Goal: Task Accomplishment & Management: Manage account settings

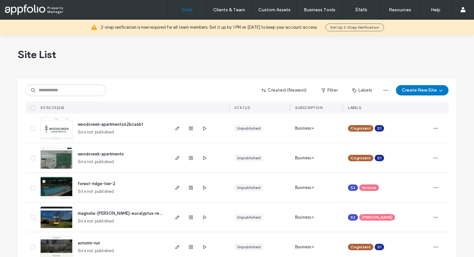
scroll to position [8, 0]
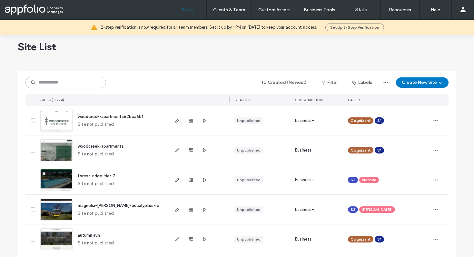
click at [78, 80] on input at bounding box center [65, 83] width 81 height 12
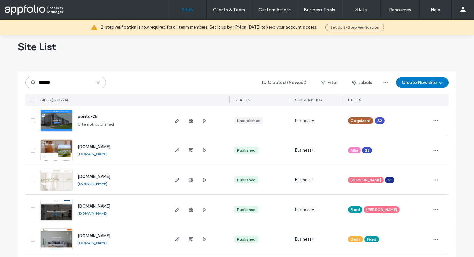
type input "*******"
click at [53, 124] on img at bounding box center [57, 132] width 32 height 44
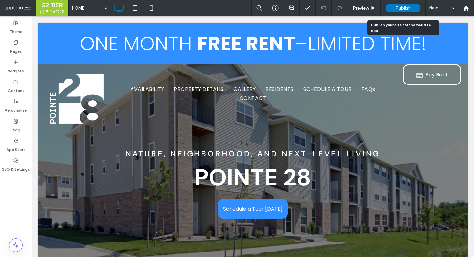
click at [404, 8] on span "Publish" at bounding box center [403, 7] width 15 height 5
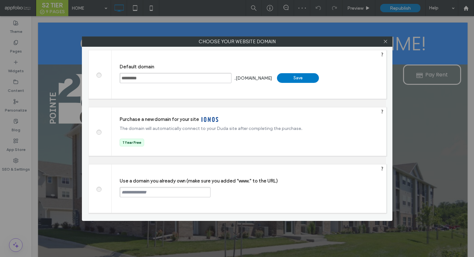
click at [99, 188] on span at bounding box center [99, 188] width 0 height 5
click at [147, 198] on div "Use a domain you already own (make sure you added “www.” to the URL) Continue" at bounding box center [249, 189] width 275 height 48
click at [143, 192] on input "text" at bounding box center [165, 192] width 91 height 10
paste input "**********"
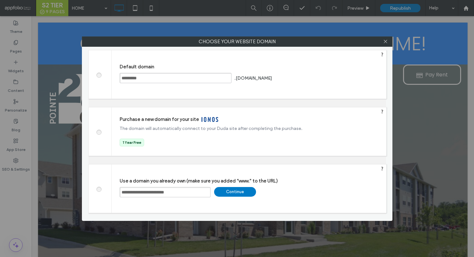
type input "**********"
click at [239, 192] on div "Continue" at bounding box center [235, 192] width 42 height 10
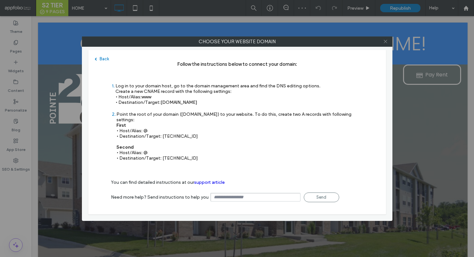
click at [386, 43] on icon at bounding box center [385, 41] width 5 height 5
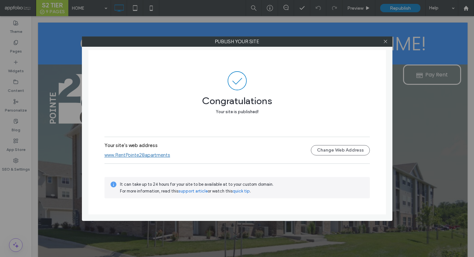
click at [146, 156] on link "www.RentPointe28apartments" at bounding box center [138, 155] width 66 height 6
click at [158, 155] on link "www.RentPointe28apartments" at bounding box center [138, 155] width 66 height 6
click at [387, 46] on span at bounding box center [385, 42] width 5 height 10
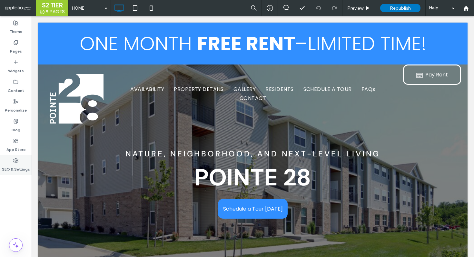
click at [20, 169] on label "SEO & Settings" at bounding box center [16, 167] width 28 height 9
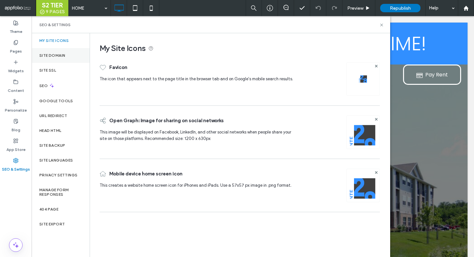
click at [81, 57] on div "Site Domain" at bounding box center [61, 55] width 58 height 15
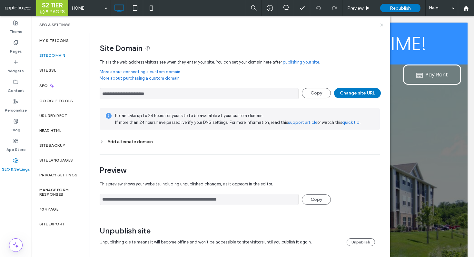
scroll to position [3, 0]
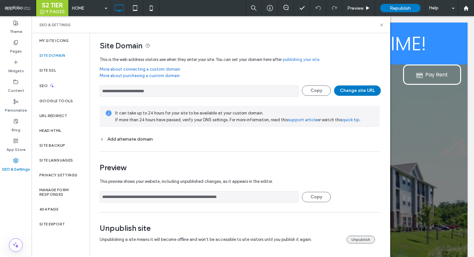
click at [360, 242] on button "Unpublish" at bounding box center [361, 240] width 28 height 8
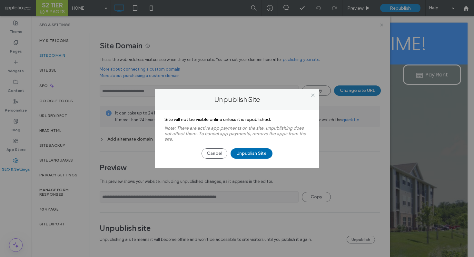
click at [247, 153] on button "Unpublish Site" at bounding box center [252, 153] width 42 height 10
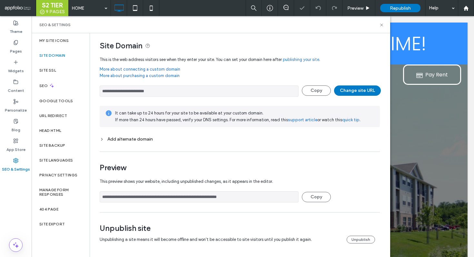
scroll to position [0, 0]
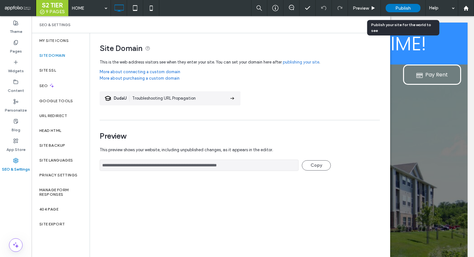
click at [409, 9] on span "Publish" at bounding box center [403, 7] width 15 height 5
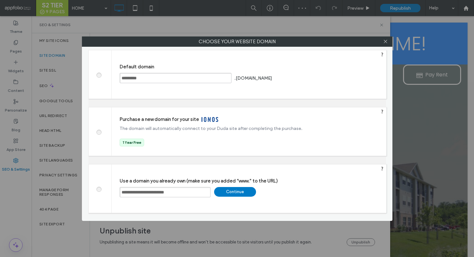
drag, startPoint x: 202, startPoint y: 192, endPoint x: 79, endPoint y: 187, distance: 122.4
click at [79, 187] on div "Choose your website domain Choose your website domain Default domain ********* …" at bounding box center [237, 128] width 474 height 257
paste input "**********"
type input "**********"
click at [235, 190] on div "Continue" at bounding box center [235, 192] width 42 height 10
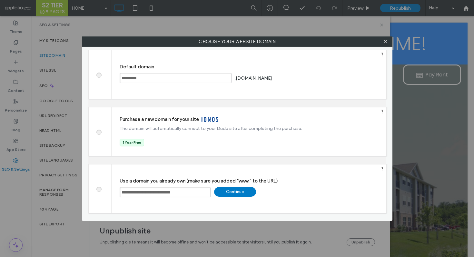
type input "**********"
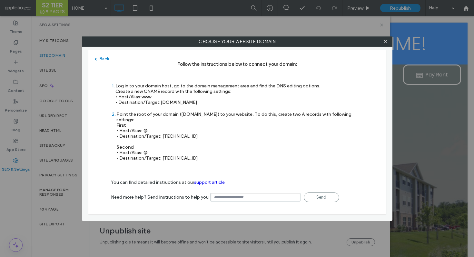
click at [383, 42] on div at bounding box center [386, 42] width 10 height 10
click at [384, 42] on icon at bounding box center [385, 41] width 5 height 5
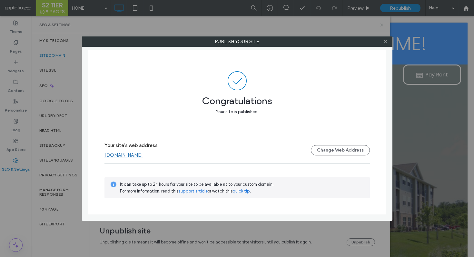
click at [387, 40] on icon at bounding box center [385, 41] width 5 height 5
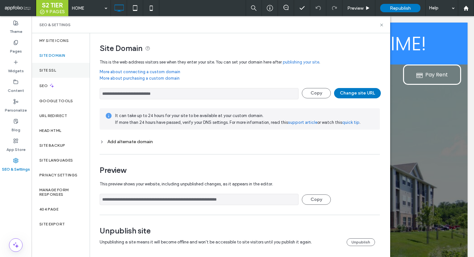
click at [48, 68] on label "Site SSL" at bounding box center [47, 70] width 17 height 5
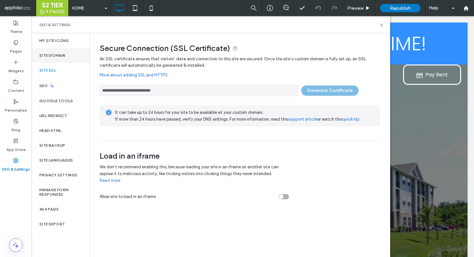
click at [62, 58] on div "Site Domain" at bounding box center [61, 55] width 58 height 15
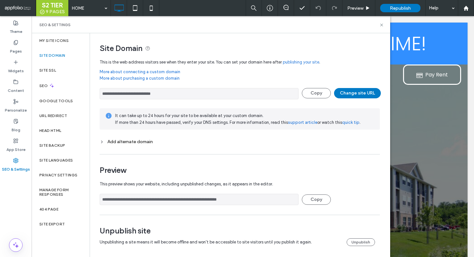
scroll to position [3, 0]
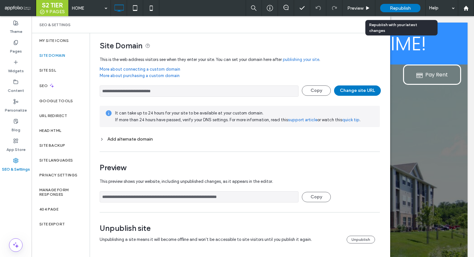
click at [399, 10] on span "Republish" at bounding box center [400, 7] width 21 height 5
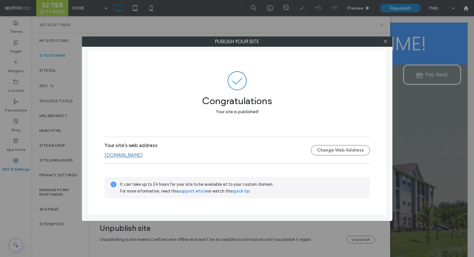
click at [143, 156] on link "www.rentpointe28apartments.com" at bounding box center [124, 155] width 38 height 6
click at [386, 40] on icon at bounding box center [385, 41] width 5 height 5
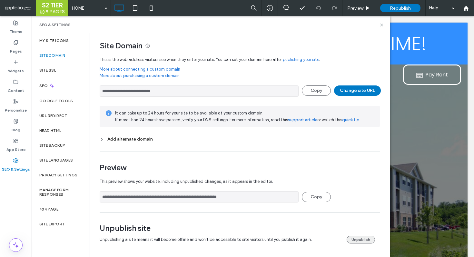
click at [359, 238] on button "Unpublish" at bounding box center [361, 240] width 28 height 8
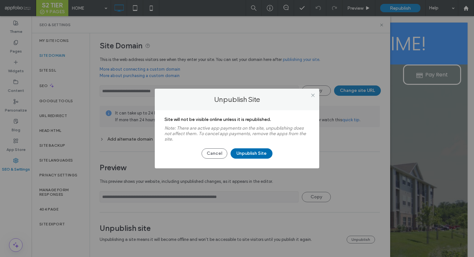
click at [253, 156] on button "Unpublish Site" at bounding box center [252, 153] width 42 height 10
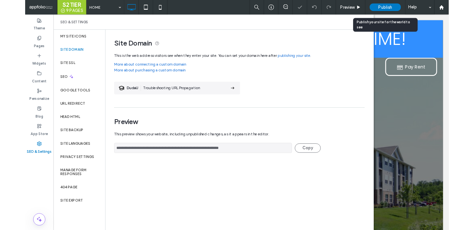
scroll to position [0, 0]
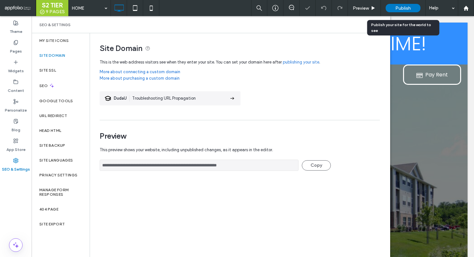
click at [394, 8] on div "Publish" at bounding box center [403, 8] width 35 height 8
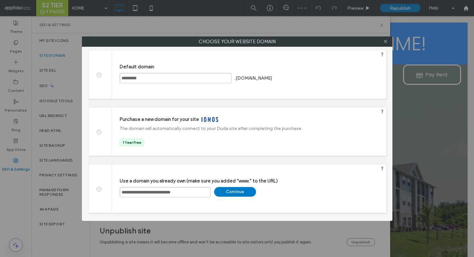
click at [240, 189] on div "Continue" at bounding box center [235, 192] width 42 height 10
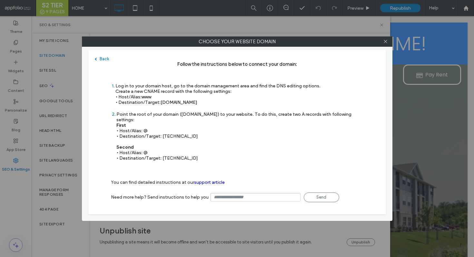
drag, startPoint x: 210, startPoint y: 101, endPoint x: 161, endPoint y: 102, distance: 49.1
click at [161, 102] on div "Log in to your domain host, go to the domain management area and find the DNS e…" at bounding box center [218, 94] width 205 height 22
copy span "s.multiscreensite.com"
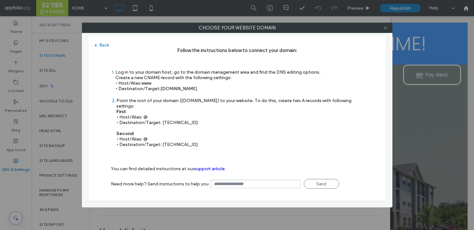
click at [384, 27] on icon at bounding box center [385, 27] width 5 height 5
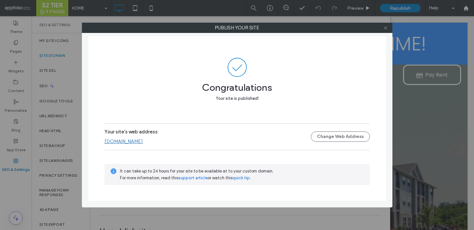
click at [385, 29] on icon at bounding box center [385, 27] width 5 height 5
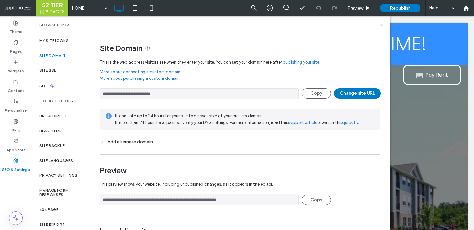
click at [52, 56] on label "Site Domain" at bounding box center [52, 55] width 26 height 5
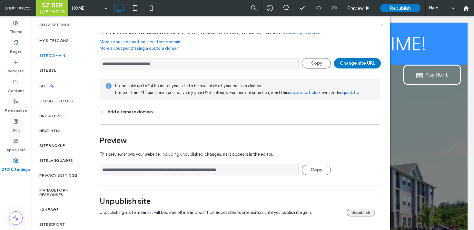
click at [359, 213] on button "Unpublish" at bounding box center [361, 212] width 28 height 8
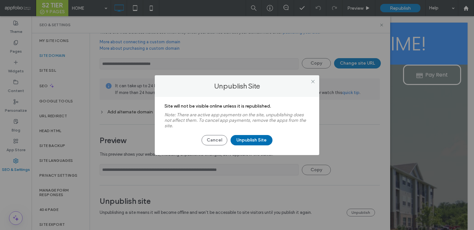
click at [258, 141] on button "Unpublish Site" at bounding box center [252, 140] width 42 height 10
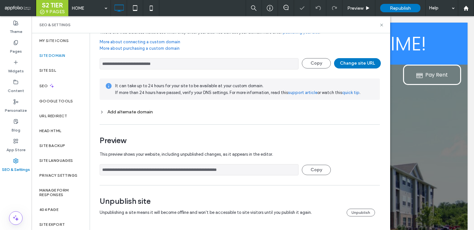
scroll to position [0, 0]
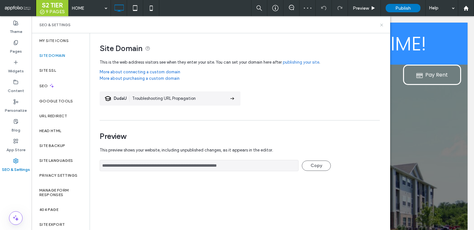
click at [383, 24] on icon at bounding box center [382, 25] width 5 height 5
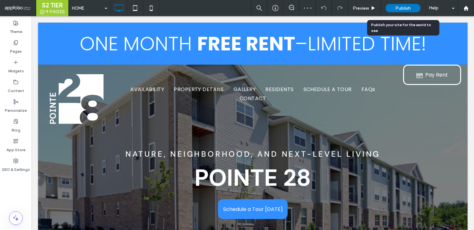
click at [406, 7] on span "Publish" at bounding box center [403, 7] width 15 height 5
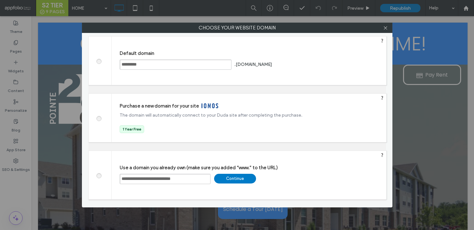
click at [99, 59] on span at bounding box center [99, 60] width 0 height 5
click at [319, 65] on div "Save" at bounding box center [298, 64] width 42 height 10
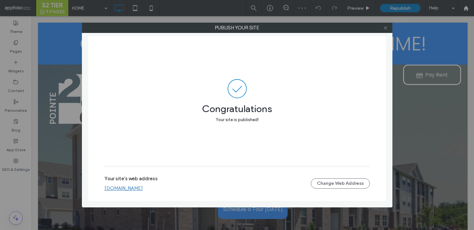
click at [387, 26] on icon at bounding box center [385, 27] width 5 height 5
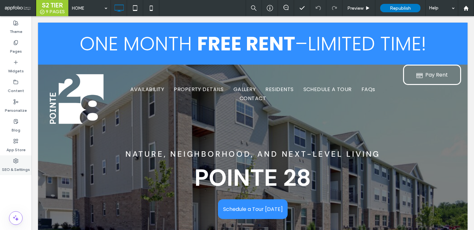
click at [11, 165] on label "SEO & Settings" at bounding box center [16, 167] width 28 height 9
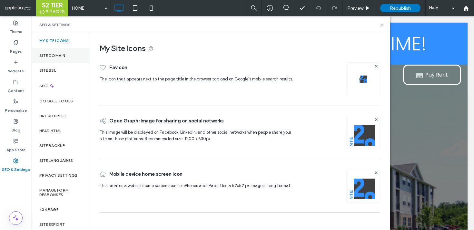
click at [58, 52] on div "Site Domain" at bounding box center [61, 55] width 58 height 15
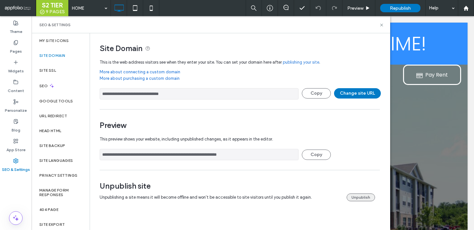
click at [357, 199] on button "Unpublish" at bounding box center [361, 197] width 28 height 8
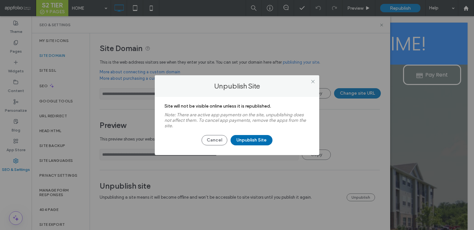
click at [262, 136] on button "Unpublish Site" at bounding box center [252, 140] width 42 height 10
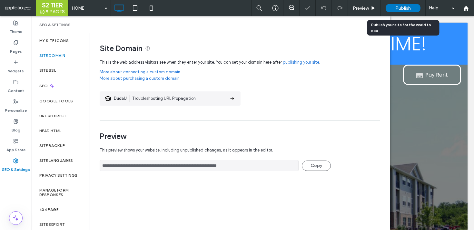
click at [395, 9] on div "Publish" at bounding box center [403, 8] width 35 height 8
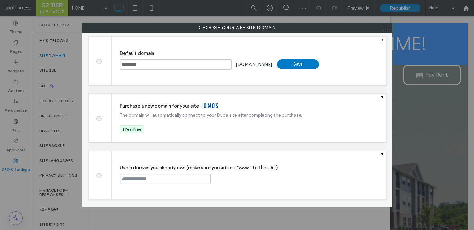
click at [99, 175] on span at bounding box center [99, 174] width 0 height 5
click at [135, 180] on input "text" at bounding box center [165, 179] width 91 height 10
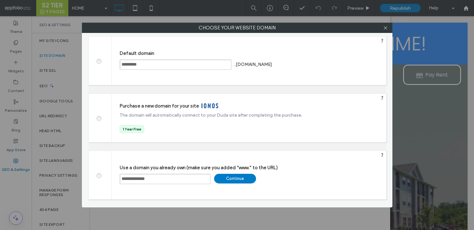
type input "**********"
click at [242, 178] on div "Continue" at bounding box center [235, 179] width 42 height 10
type input "**********"
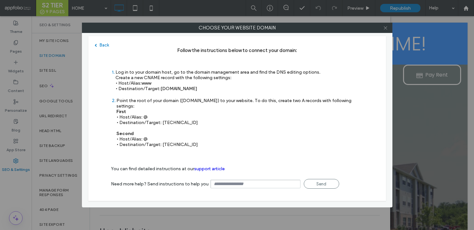
click at [384, 26] on icon at bounding box center [385, 27] width 5 height 5
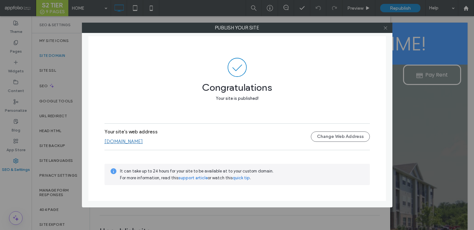
click at [386, 27] on icon at bounding box center [385, 27] width 5 height 5
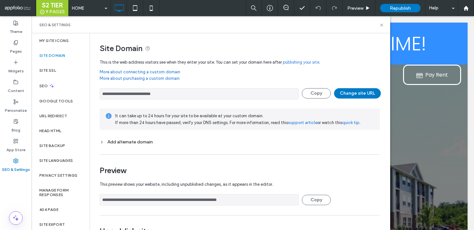
scroll to position [30, 0]
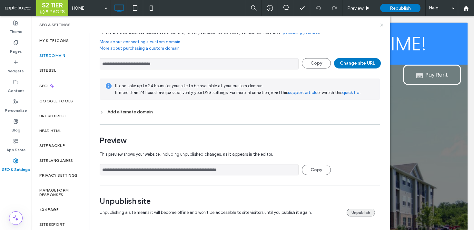
click at [356, 211] on button "Unpublish" at bounding box center [361, 212] width 28 height 8
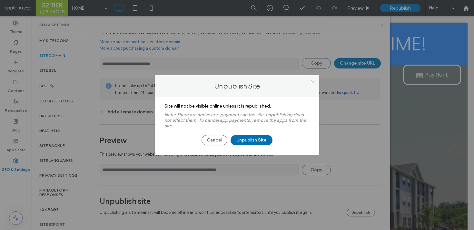
click at [260, 138] on button "Unpublish Site" at bounding box center [252, 140] width 42 height 10
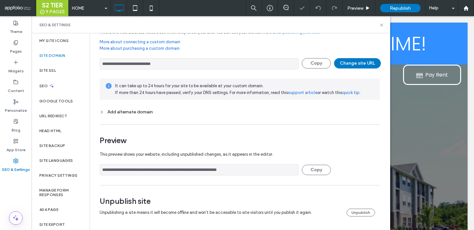
scroll to position [0, 0]
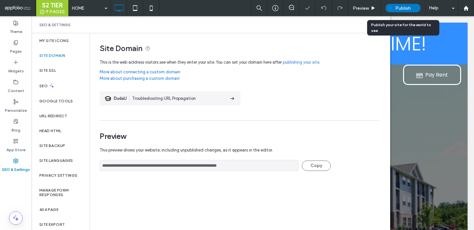
click at [394, 8] on div "Publish" at bounding box center [403, 8] width 35 height 8
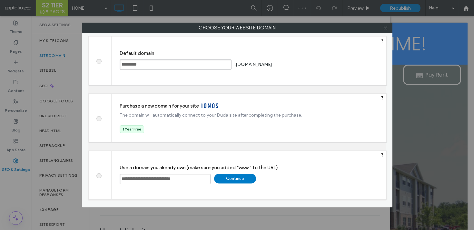
click at [235, 182] on div "Continue" at bounding box center [235, 179] width 42 height 10
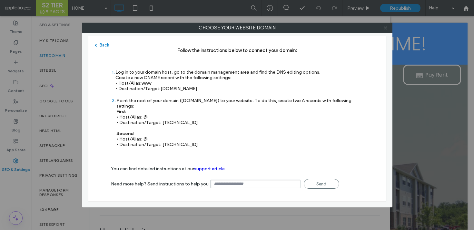
click at [386, 31] on span at bounding box center [385, 28] width 5 height 10
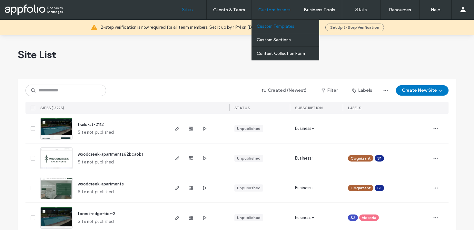
click at [280, 26] on label "Custom Templates" at bounding box center [276, 26] width 38 height 5
